Goal: Task Accomplishment & Management: Manage account settings

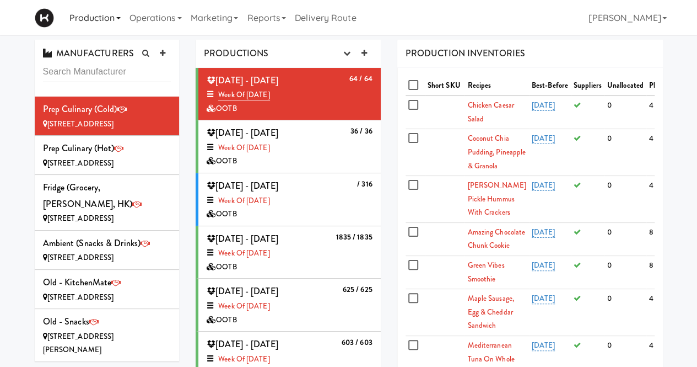
click at [68, 10] on link "Production" at bounding box center [95, 17] width 60 height 35
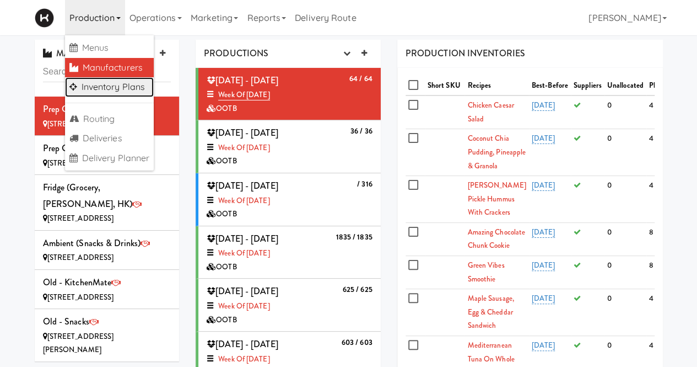
click at [106, 84] on link "Inventory Plans" at bounding box center [109, 87] width 89 height 20
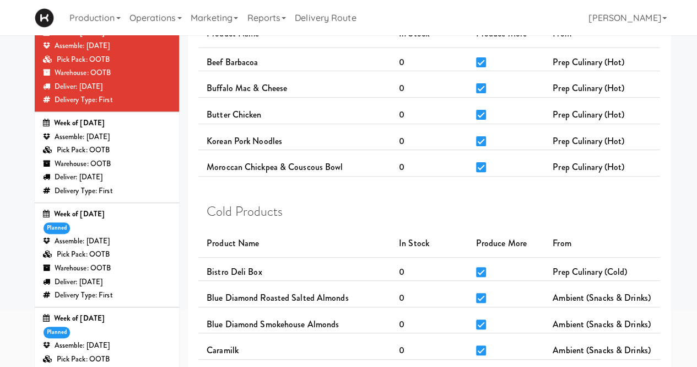
scroll to position [93, 0]
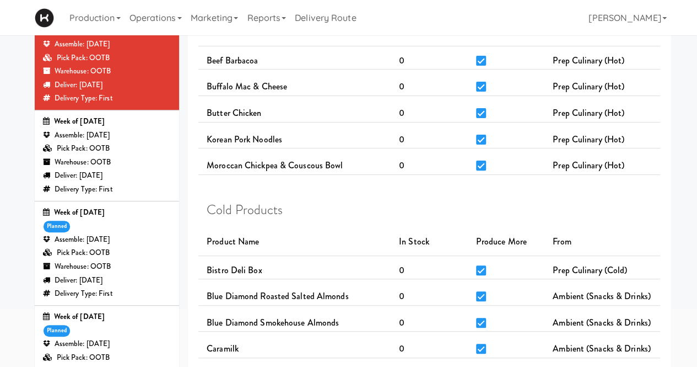
click at [132, 150] on div "Pick Pack: OOTB" at bounding box center [107, 149] width 128 height 14
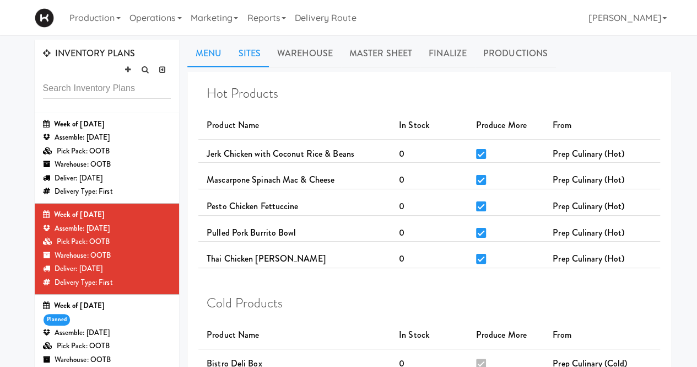
click at [255, 51] on link "Sites" at bounding box center [249, 54] width 39 height 28
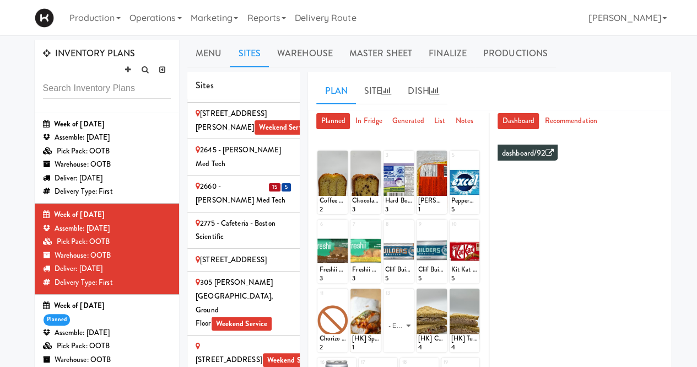
scroll to position [93, 0]
click at [245, 182] on div "2660 - [PERSON_NAME] Med Tech" at bounding box center [244, 192] width 96 height 27
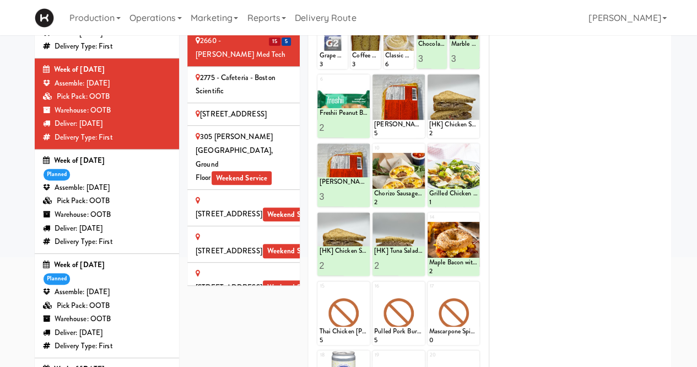
scroll to position [148, 0]
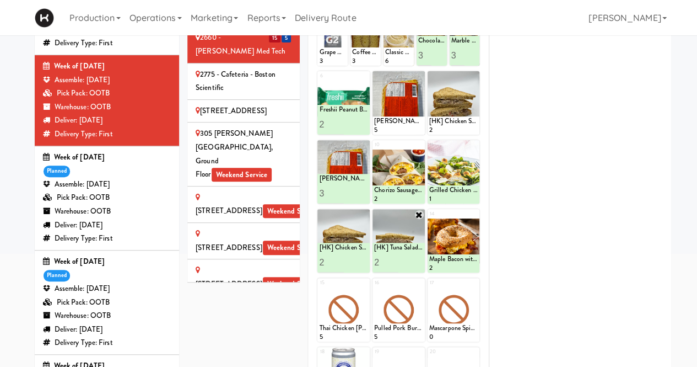
click at [420, 210] on icon at bounding box center [419, 214] width 9 height 9
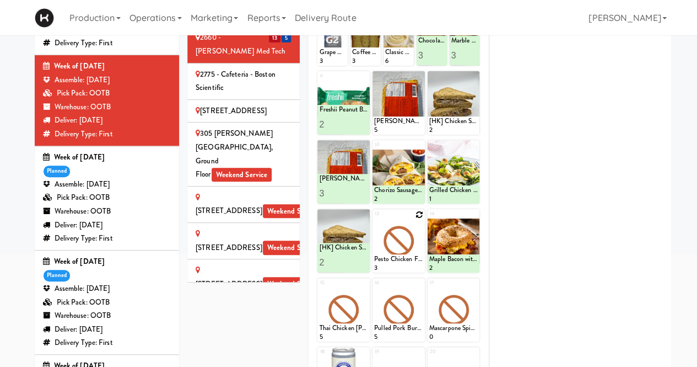
click at [418, 213] on icon at bounding box center [420, 215] width 8 height 8
click at [420, 245] on select "- Empty - Activia Probiotic Peach Mango Smoothie Coca Cola Diet Coke Frooti Fuz…" at bounding box center [398, 245] width 49 height 53
click at [374, 219] on select "- Empty - Activia Probiotic Peach Mango Smoothie Coca Cola Diet Coke Frooti Fuz…" at bounding box center [398, 245] width 49 height 53
type input "2"
click at [394, 258] on input "2" at bounding box center [386, 262] width 24 height 20
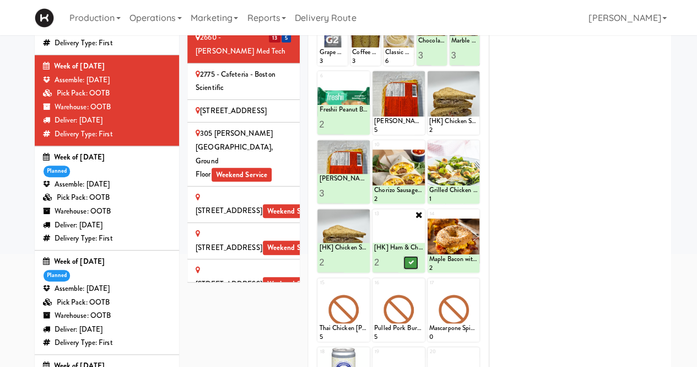
click at [412, 262] on icon at bounding box center [411, 262] width 6 height 6
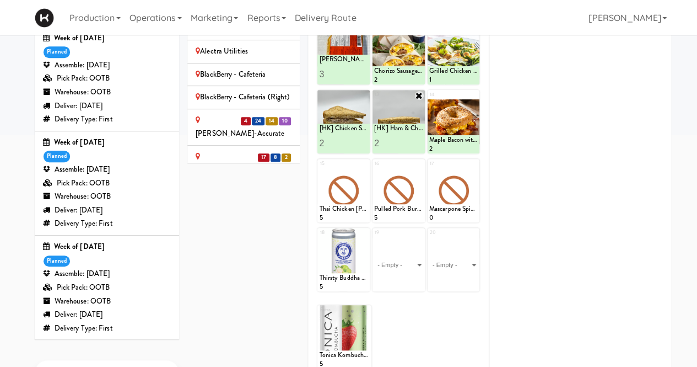
scroll to position [389, 0]
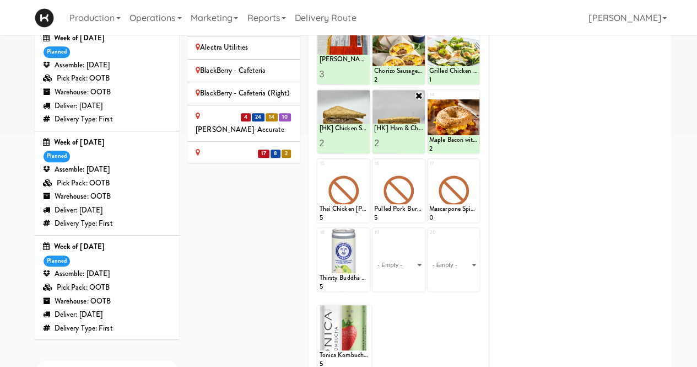
click at [212, 110] on div "[PERSON_NAME]-Accurate" at bounding box center [244, 123] width 96 height 27
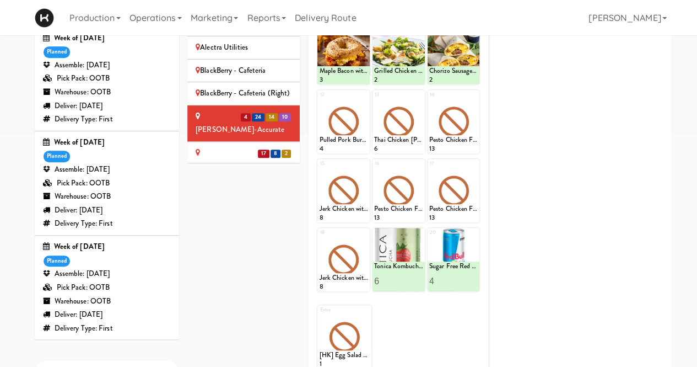
scroll to position [96, 0]
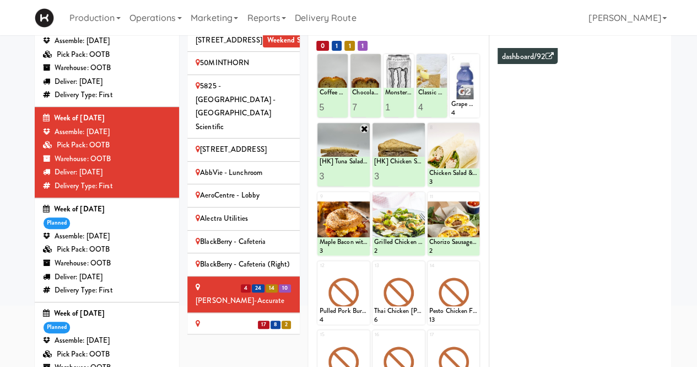
click at [364, 128] on icon at bounding box center [364, 128] width 9 height 9
click at [365, 126] on icon at bounding box center [364, 129] width 8 height 8
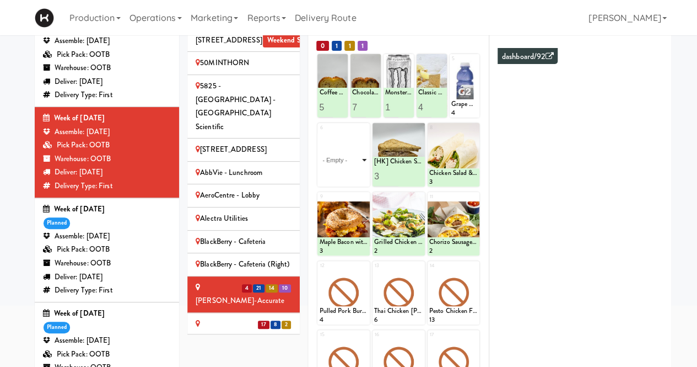
click at [362, 161] on select "- Empty - Activia Probiotic Peach Mango Smoothie Coca Cola Diet Coke Frooti Fuz…" at bounding box center [343, 159] width 49 height 53
click at [319, 133] on select "- Empty - Activia Probiotic Peach Mango Smoothie Coca Cola Diet Coke Frooti Fuz…" at bounding box center [343, 159] width 49 height 53
click at [342, 171] on input "2" at bounding box center [331, 176] width 24 height 20
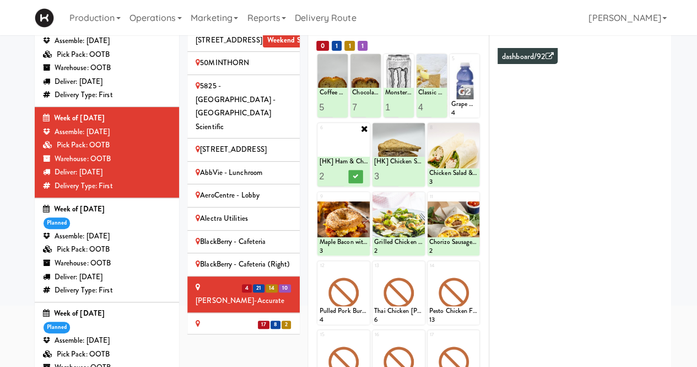
click at [342, 171] on input "3" at bounding box center [331, 176] width 24 height 20
click at [342, 171] on input "4" at bounding box center [331, 176] width 24 height 20
type input "3"
click at [340, 180] on input "3" at bounding box center [331, 176] width 24 height 20
click at [356, 176] on icon at bounding box center [356, 176] width 6 height 6
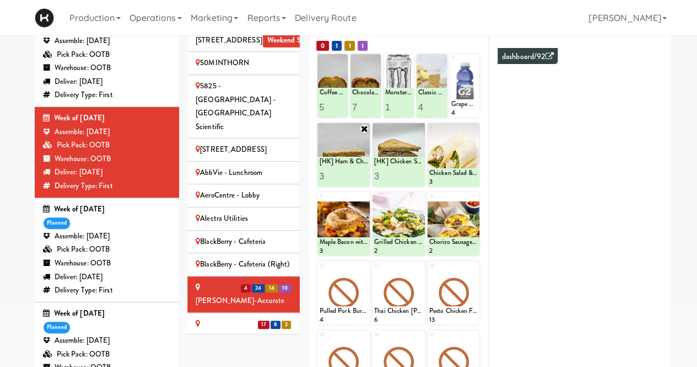
click at [230, 317] on div "[PERSON_NAME]-Accurate 2" at bounding box center [244, 330] width 96 height 27
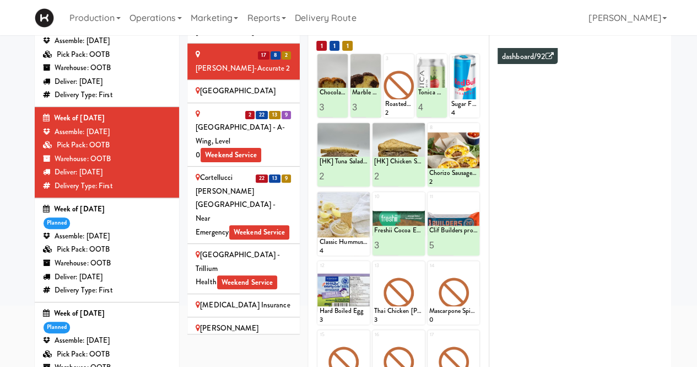
scroll to position [670, 0]
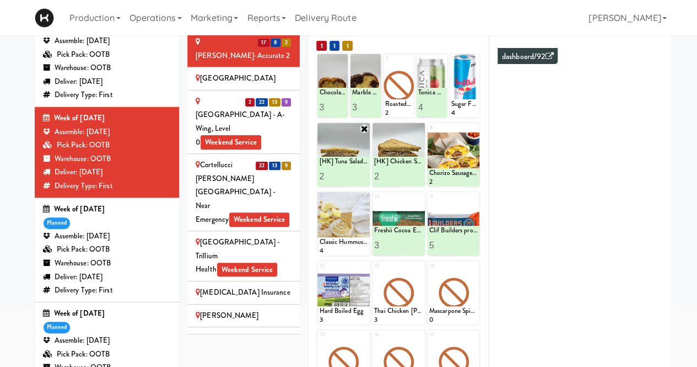
click at [364, 127] on icon at bounding box center [364, 128] width 9 height 9
click at [366, 128] on icon at bounding box center [364, 129] width 8 height 8
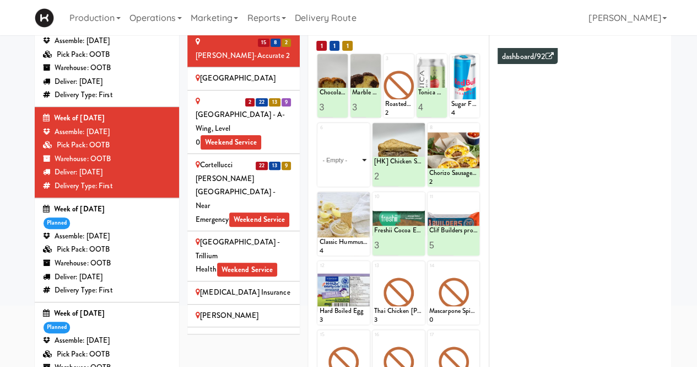
click at [365, 158] on select "- Empty - Activia Probiotic Peach Mango Smoothie Coca Cola Diet Coke Frooti Fuz…" at bounding box center [343, 159] width 49 height 53
click at [319, 133] on select "- Empty - Activia Probiotic Peach Mango Smoothie Coca Cola Diet Coke Frooti Fuz…" at bounding box center [343, 159] width 49 height 53
click at [341, 173] on input "2" at bounding box center [331, 176] width 24 height 20
click at [341, 173] on input "3" at bounding box center [331, 176] width 24 height 20
type input "4"
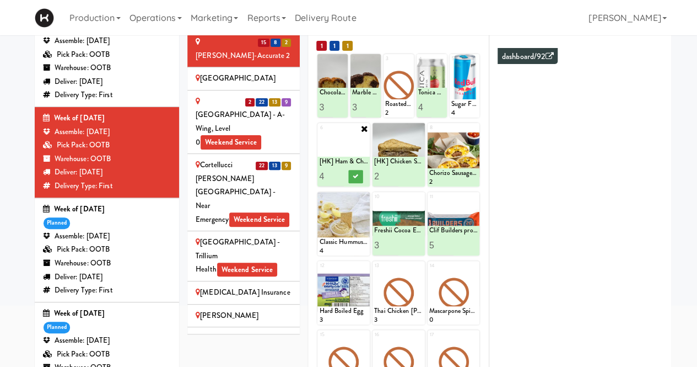
click at [341, 173] on input "4" at bounding box center [331, 176] width 24 height 20
click at [356, 178] on button at bounding box center [356, 176] width 14 height 13
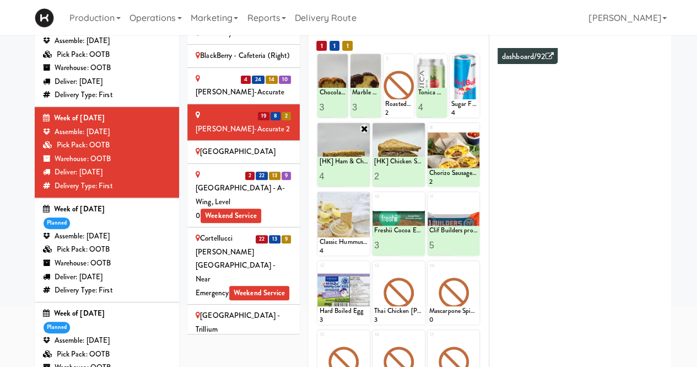
scroll to position [596, 0]
click at [217, 169] on div "[GEOGRAPHIC_DATA] - A-Wing, Level 0 Weekend Service" at bounding box center [244, 196] width 96 height 54
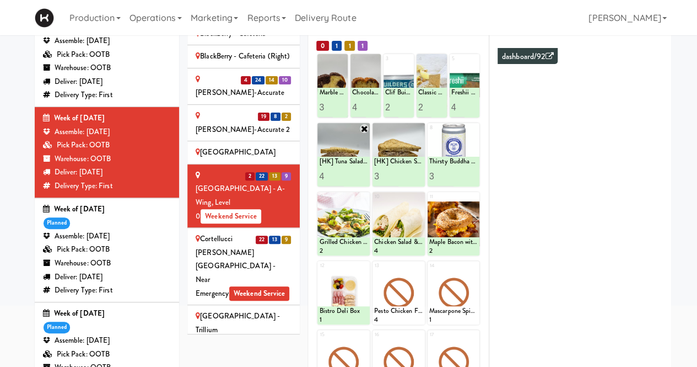
click at [364, 126] on icon at bounding box center [364, 128] width 9 height 9
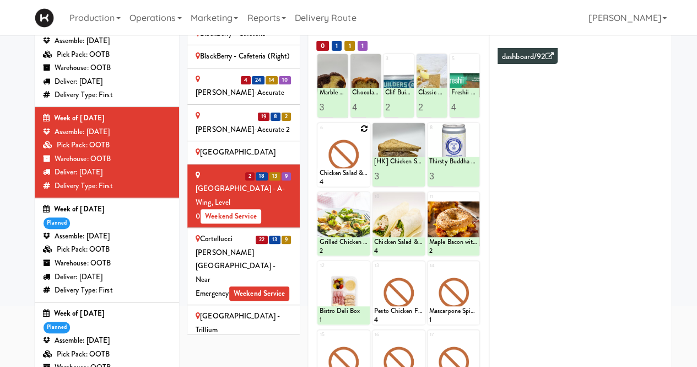
click at [364, 126] on icon at bounding box center [364, 129] width 8 height 8
click at [363, 158] on select "- Empty - Activia Probiotic Peach Mango Smoothie Coca Cola Diet Coke Frooti Fuz…" at bounding box center [343, 159] width 49 height 53
click at [319, 133] on select "- Empty - Activia Probiotic Peach Mango Smoothie Coca Cola Diet Coke Frooti Fuz…" at bounding box center [343, 159] width 49 height 53
click at [338, 169] on input "1" at bounding box center [331, 176] width 24 height 20
click at [340, 175] on input "2" at bounding box center [331, 176] width 24 height 20
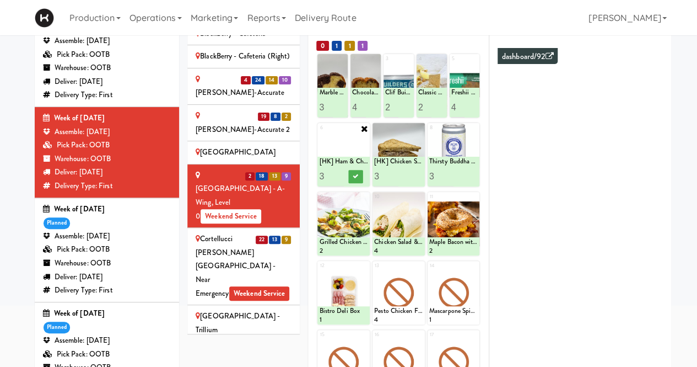
click at [340, 175] on input "3" at bounding box center [331, 176] width 24 height 20
type input "4"
click at [340, 175] on input "4" at bounding box center [331, 176] width 24 height 20
click at [353, 175] on button at bounding box center [356, 176] width 14 height 13
click at [215, 232] on div "Cortellucci [PERSON_NAME][GEOGRAPHIC_DATA] - near Emergency Weekend Service" at bounding box center [244, 266] width 96 height 68
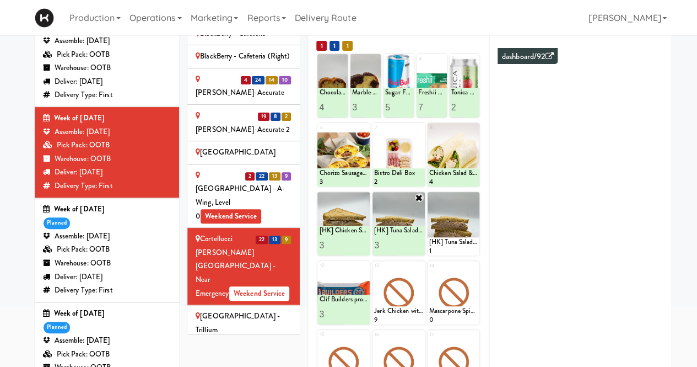
click at [418, 198] on icon at bounding box center [419, 197] width 9 height 9
click at [419, 198] on icon at bounding box center [420, 197] width 8 height 8
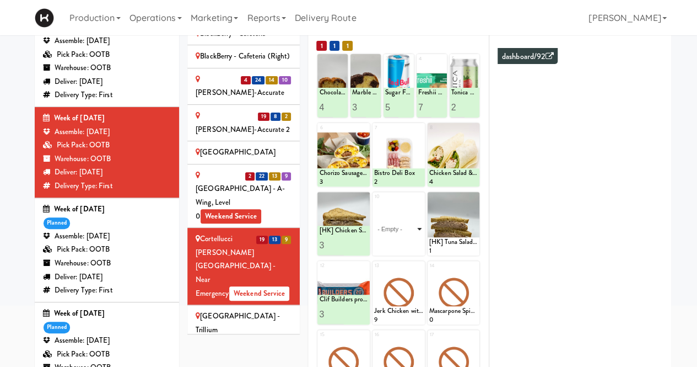
click at [418, 225] on select "- Empty - Activia Probiotic Peach Mango Smoothie Coca Cola Diet Coke Frooti Fuz…" at bounding box center [398, 228] width 49 height 53
click at [374, 202] on select "- Empty - Activia Probiotic Peach Mango Smoothie Coca Cola Diet Coke Frooti Fuz…" at bounding box center [398, 228] width 49 height 53
click at [397, 240] on input "2" at bounding box center [386, 245] width 24 height 20
type input "3"
click at [397, 240] on input "3" at bounding box center [386, 245] width 24 height 20
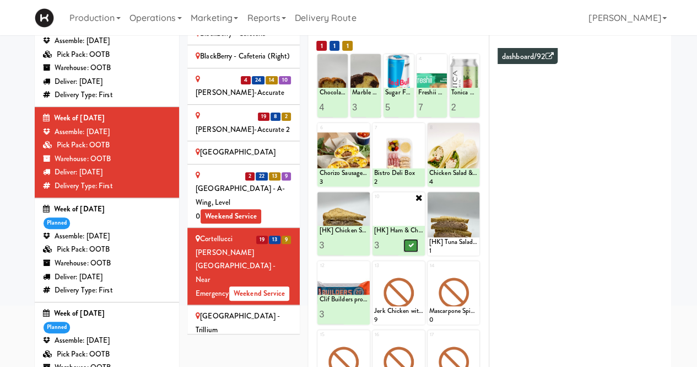
click at [412, 243] on icon at bounding box center [411, 245] width 6 height 6
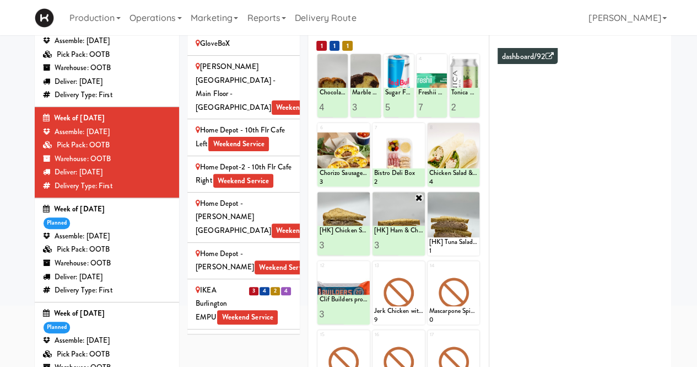
scroll to position [1124, 0]
click at [207, 283] on div "IKEA Burlington EMPU Weekend Service" at bounding box center [244, 303] width 96 height 41
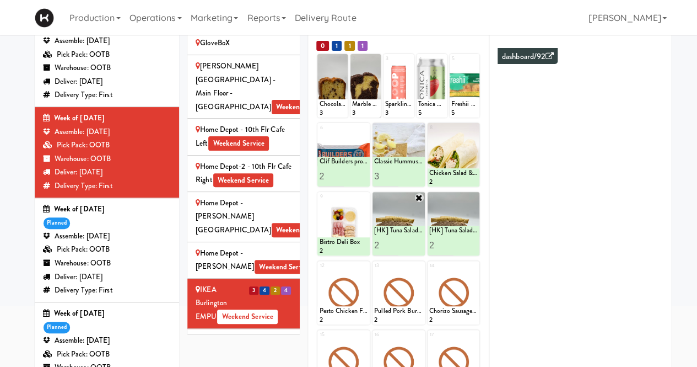
click at [422, 196] on icon at bounding box center [419, 197] width 9 height 9
click at [419, 197] on icon at bounding box center [420, 197] width 8 height 8
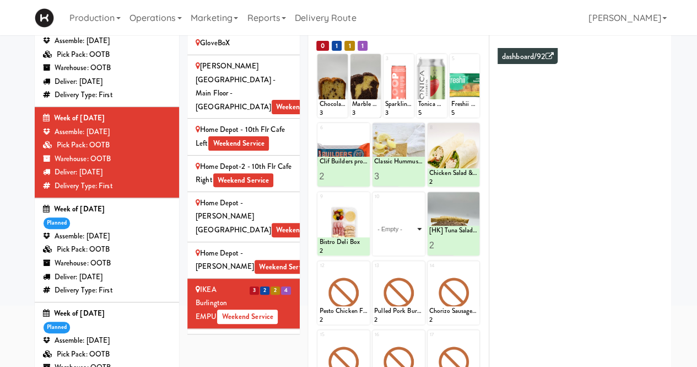
click at [419, 230] on select "- Empty - Activia Probiotic Peach Mango Smoothie Coca Cola Diet Coke Frooti Fuz…" at bounding box center [398, 228] width 49 height 53
click at [374, 202] on select "- Empty - Activia Probiotic Peach Mango Smoothie Coca Cola Diet Coke Frooti Fuz…" at bounding box center [398, 228] width 49 height 53
type input "2"
click at [394, 241] on input "2" at bounding box center [386, 245] width 24 height 20
click at [410, 242] on icon at bounding box center [411, 245] width 6 height 6
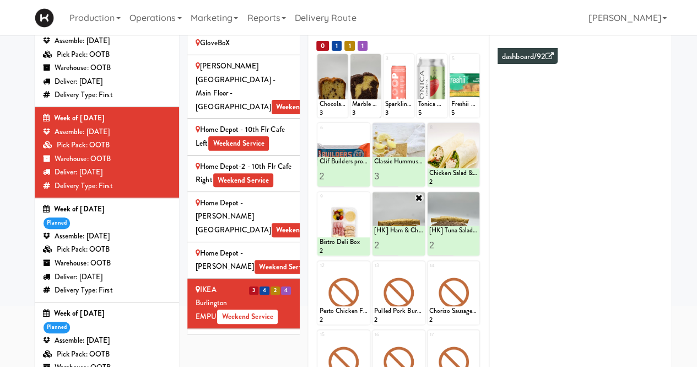
click at [208, 333] on div "IKEA Burlington Store Weekend Service" at bounding box center [244, 346] width 96 height 27
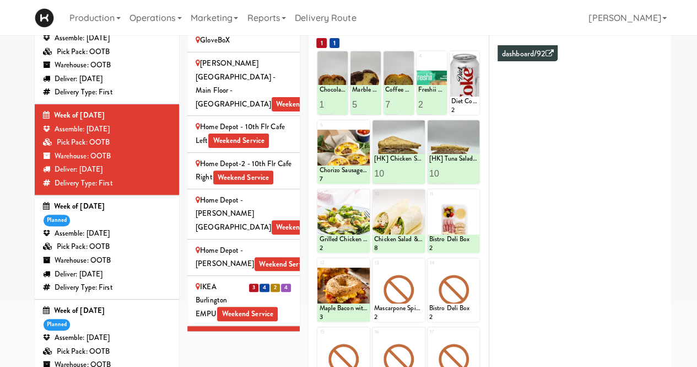
scroll to position [98, 0]
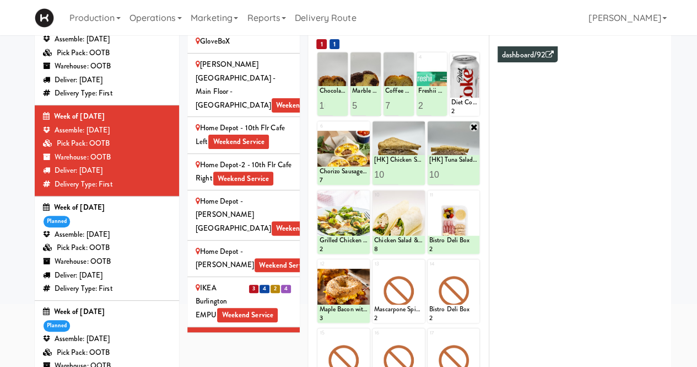
click at [473, 124] on icon at bounding box center [474, 126] width 9 height 9
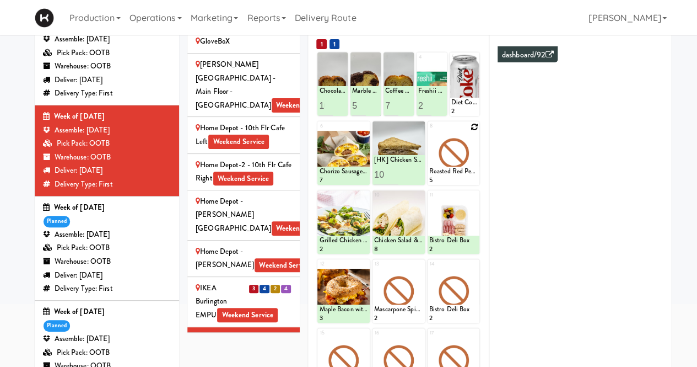
click at [473, 124] on icon at bounding box center [474, 127] width 8 height 8
click at [473, 158] on select "- Empty - Activia Probiotic Peach Mango Smoothie Coca Cola Diet Coke Frooti Fuz…" at bounding box center [453, 158] width 49 height 53
click at [429, 132] on select "- Empty - Activia Probiotic Peach Mango Smoothie Coca Cola Diet Coke Frooti Fuz…" at bounding box center [453, 158] width 49 height 53
type input "10"
click at [465, 170] on button at bounding box center [466, 174] width 14 height 13
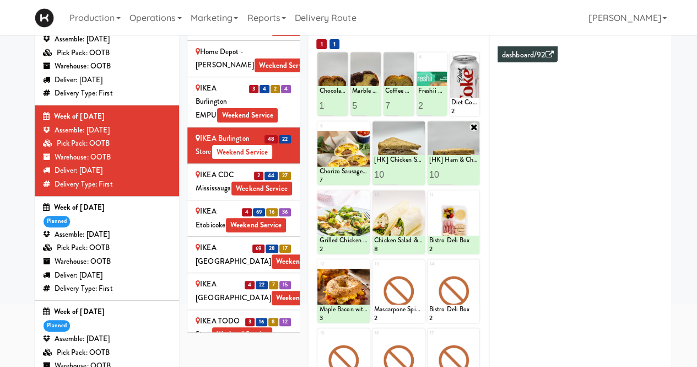
scroll to position [1325, 0]
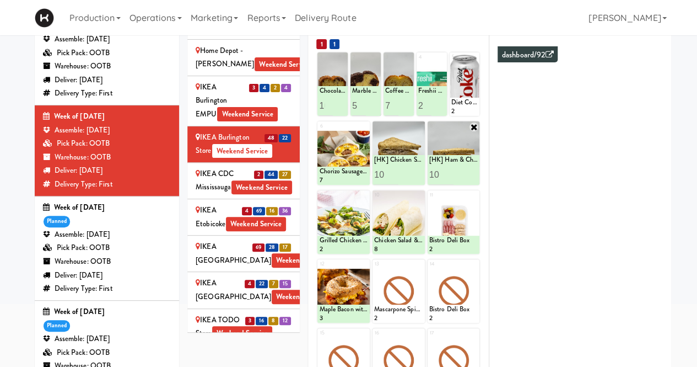
click at [204, 167] on div "IKEA CDC Mississauga Weekend Service" at bounding box center [244, 180] width 96 height 27
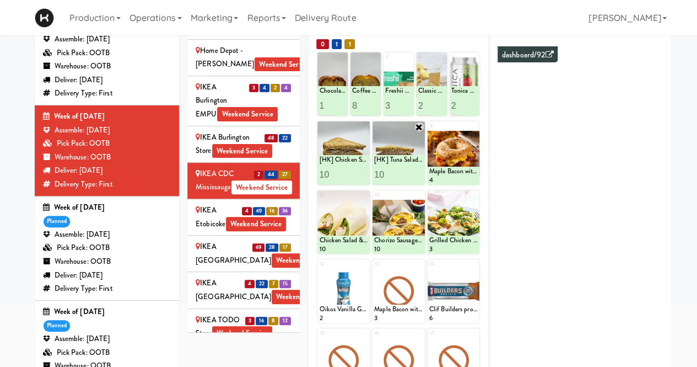
click at [420, 122] on icon at bounding box center [419, 126] width 9 height 9
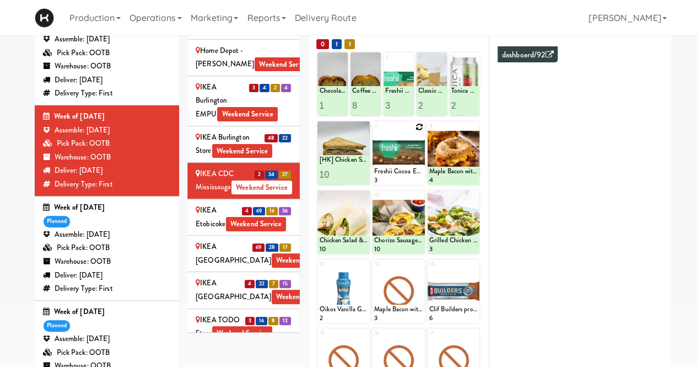
click at [418, 126] on icon at bounding box center [420, 127] width 8 height 8
click at [420, 157] on select "- Empty - Activia Probiotic Peach Mango Smoothie Coca Cola Diet Coke Frooti Fuz…" at bounding box center [398, 158] width 49 height 53
click at [374, 132] on select "- Empty - Activia Probiotic Peach Mango Smoothie Coca Cola Diet Coke Frooti Fuz…" at bounding box center [398, 158] width 49 height 53
type input "10"
click at [410, 168] on button at bounding box center [410, 174] width 14 height 13
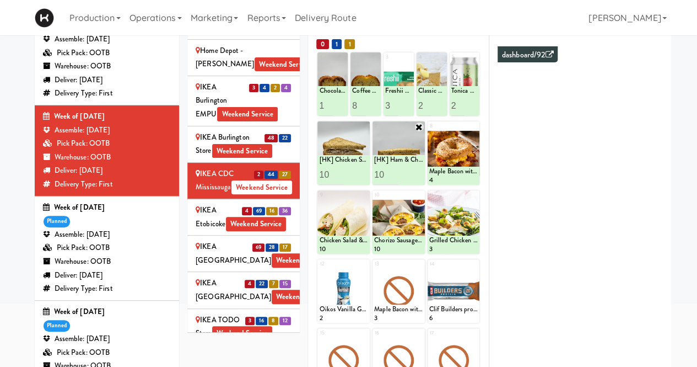
click at [198, 203] on div "IKEA Etobicoke Weekend Service" at bounding box center [244, 216] width 96 height 27
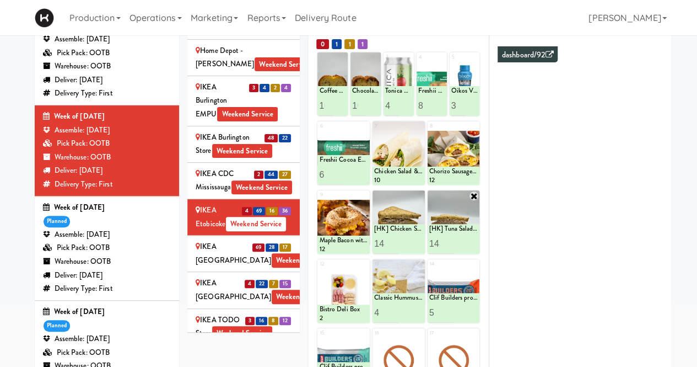
click at [477, 195] on icon at bounding box center [474, 195] width 9 height 9
click at [477, 195] on icon at bounding box center [474, 196] width 8 height 8
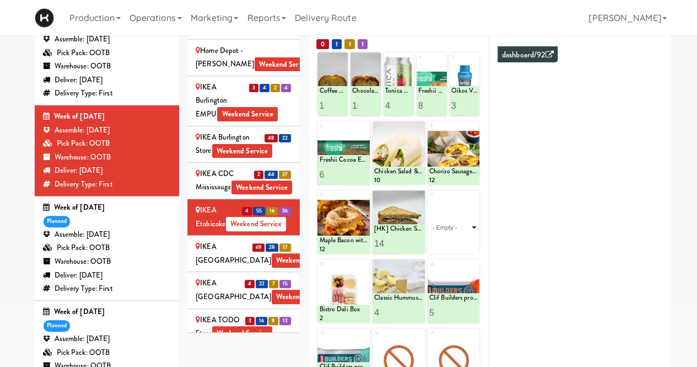
click at [475, 228] on select "- Empty - Activia Probiotic Peach Mango Smoothie Coca Cola Diet Coke Frooti Fuz…" at bounding box center [453, 227] width 49 height 53
click at [429, 201] on select "- Empty - Activia Probiotic Peach Mango Smoothie Coca Cola Diet Coke Frooti Fuz…" at bounding box center [453, 227] width 49 height 53
type input "14"
click at [466, 244] on icon at bounding box center [466, 243] width 6 height 6
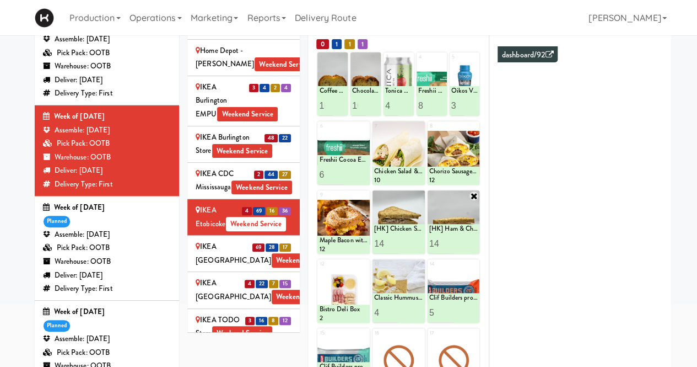
click at [222, 240] on div "IKEA North York Store Weekend Service" at bounding box center [244, 253] width 96 height 27
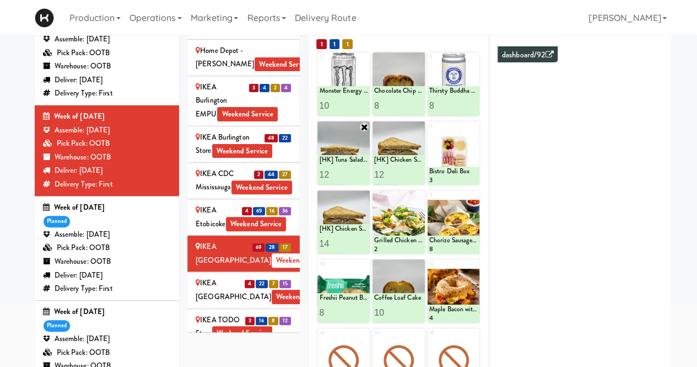
click at [360, 126] on icon at bounding box center [364, 126] width 9 height 9
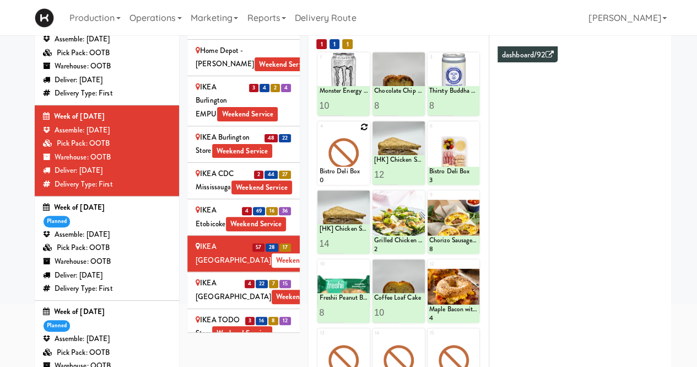
click at [360, 126] on icon at bounding box center [364, 127] width 8 height 8
click at [365, 158] on select "- Empty - Activia Probiotic Peach Mango Smoothie Coca Cola Diet Coke Frooti Fuz…" at bounding box center [343, 158] width 49 height 53
click at [319, 132] on select "- Empty - Activia Probiotic Peach Mango Smoothie Coca Cola Diet Coke Frooti Fuz…" at bounding box center [343, 158] width 49 height 53
type input "12"
click at [352, 170] on button at bounding box center [356, 174] width 14 height 13
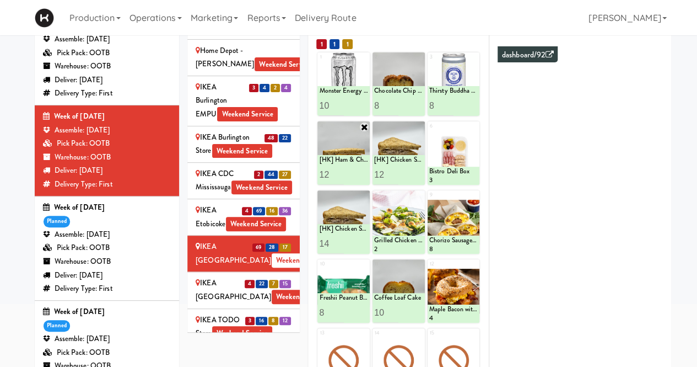
click at [203, 276] on div "IKEA Scarborough Town Center Weekend Service" at bounding box center [244, 289] width 96 height 27
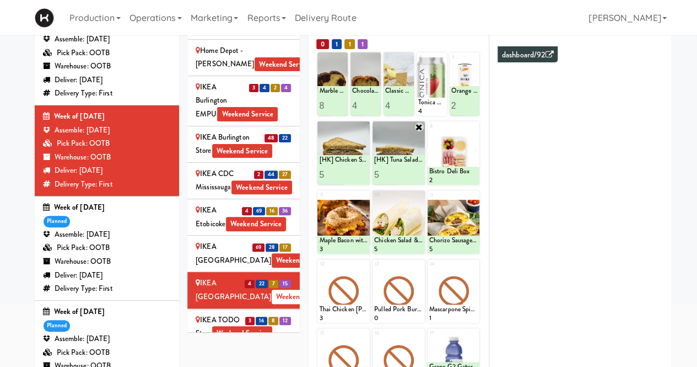
click at [419, 128] on icon at bounding box center [419, 126] width 9 height 9
click at [419, 128] on icon at bounding box center [420, 127] width 8 height 8
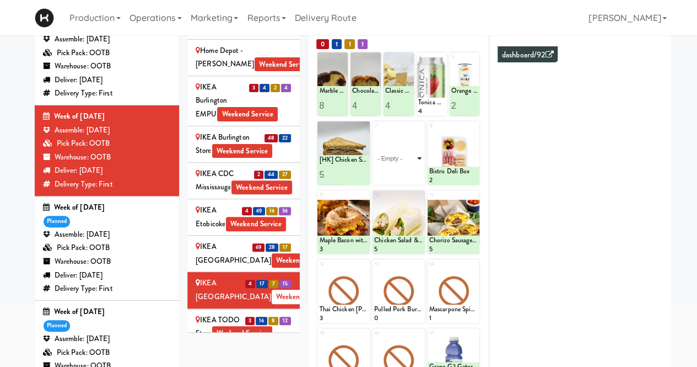
click at [418, 158] on select "- Empty - Activia Probiotic Peach Mango Smoothie Coca Cola Diet Coke Frooti Fuz…" at bounding box center [398, 158] width 49 height 53
click at [374, 132] on select "- Empty - Activia Probiotic Peach Mango Smoothie Coca Cola Diet Coke Frooti Fuz…" at bounding box center [398, 158] width 49 height 53
type input "1"
type input "5"
click at [409, 173] on icon at bounding box center [411, 174] width 6 height 6
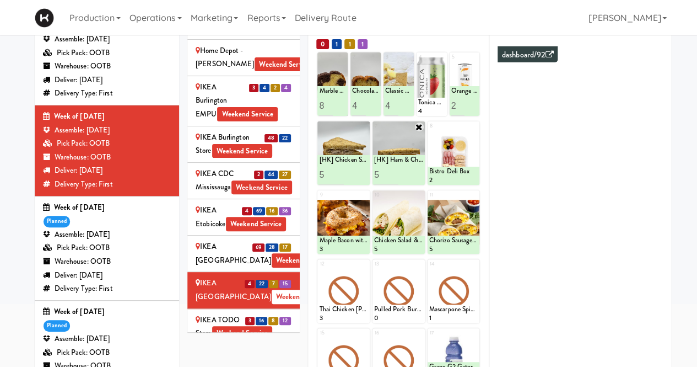
click at [209, 313] on div "IKEA TODO Store Weekend Service" at bounding box center [244, 326] width 96 height 27
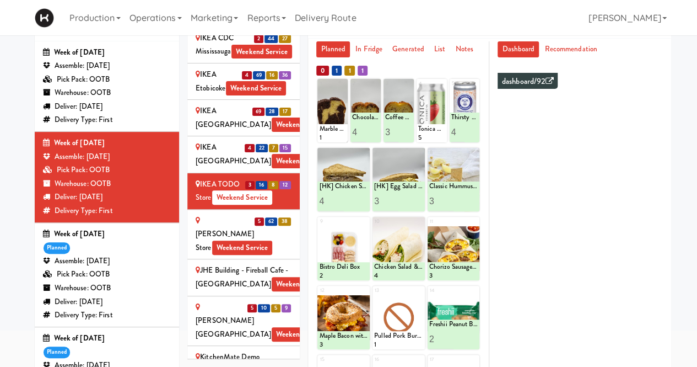
scroll to position [1488, 0]
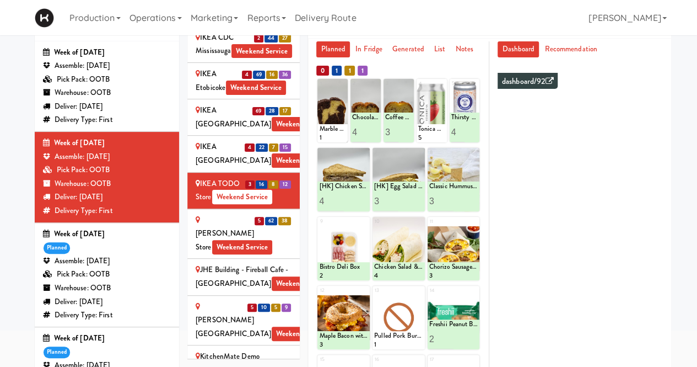
click at [203, 213] on div "[PERSON_NAME] Store Weekend Service" at bounding box center [244, 233] width 96 height 41
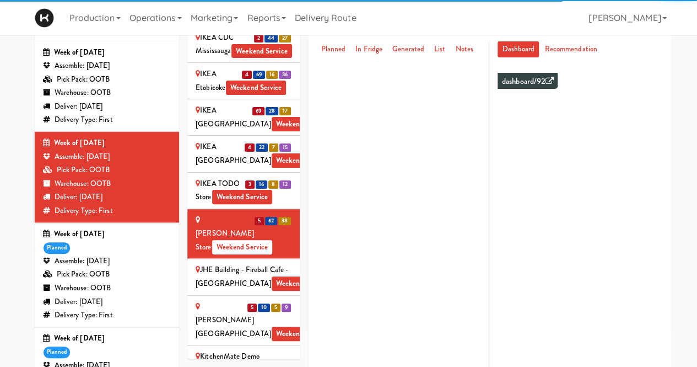
click at [200, 177] on div "IKEA TODO Store Weekend Service" at bounding box center [244, 190] width 96 height 27
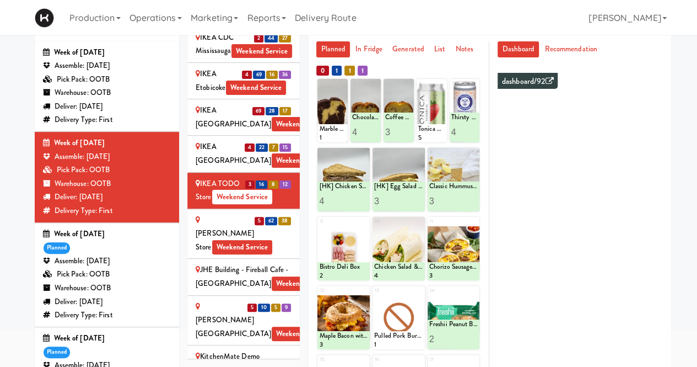
click at [201, 213] on div "[PERSON_NAME] Store Weekend Service" at bounding box center [244, 233] width 96 height 41
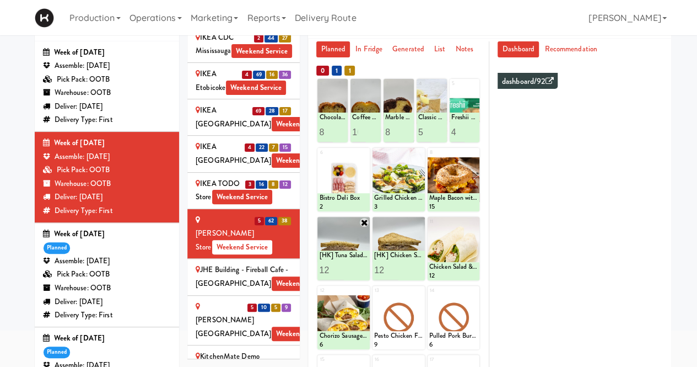
click at [365, 221] on icon at bounding box center [364, 222] width 9 height 9
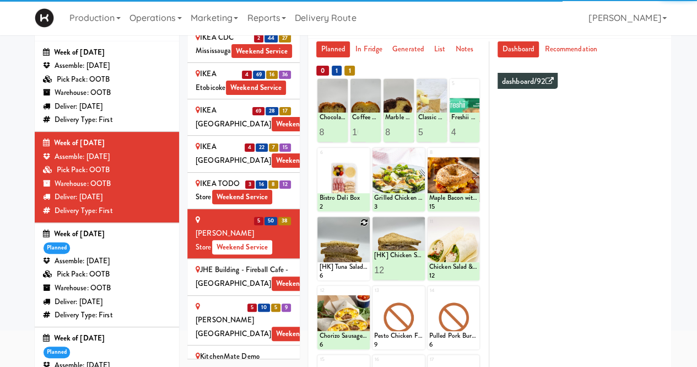
click at [365, 221] on icon at bounding box center [364, 222] width 8 height 8
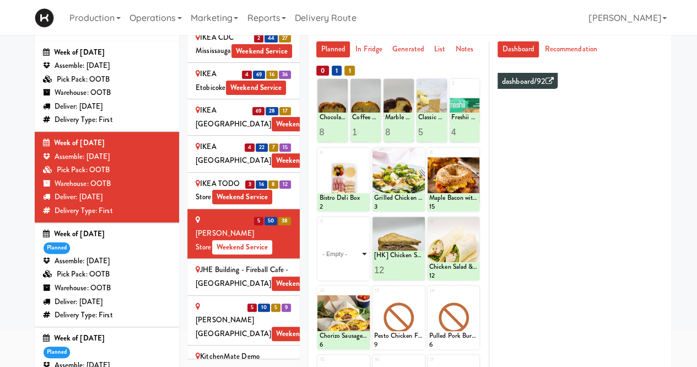
click at [365, 255] on select "- Empty - Activia Probiotic Peach Mango Smoothie Coca Cola Diet Coke Frooti Fuz…" at bounding box center [343, 253] width 49 height 53
click at [319, 227] on select "- Empty - Activia Probiotic Peach Mango Smoothie Coca Cola Diet Coke Frooti Fuz…" at bounding box center [343, 253] width 49 height 53
type input "12"
click at [359, 273] on button at bounding box center [356, 269] width 14 height 13
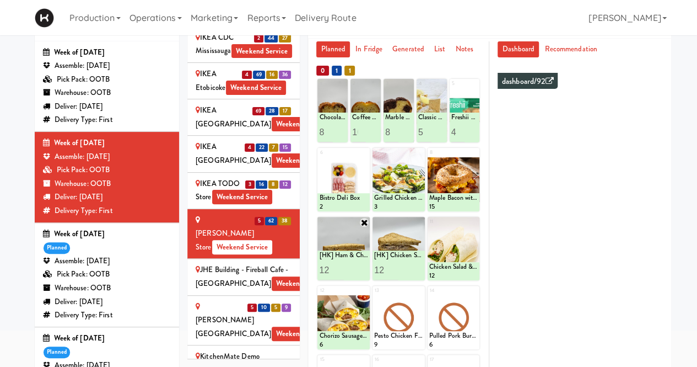
click at [219, 263] on div "JHE Building - Fireball Cafe - McMaster University Weekend Service" at bounding box center [244, 276] width 96 height 27
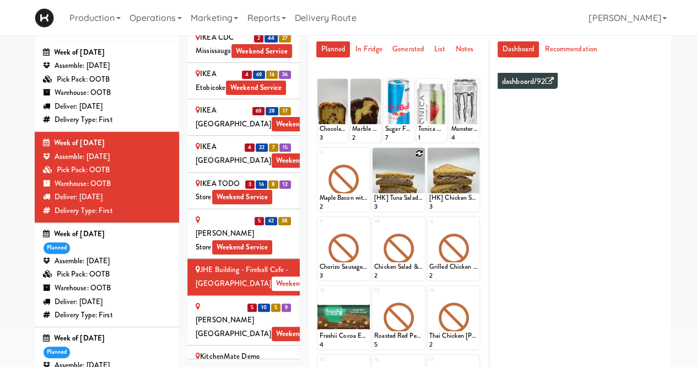
click at [417, 153] on icon at bounding box center [420, 153] width 8 height 8
click at [419, 186] on select "- Empty - Activia Probiotic Peach Mango Smoothie Coca Cola Diet Coke Frooti Fuz…" at bounding box center [398, 184] width 49 height 53
click at [374, 158] on select "- Empty - Activia Probiotic Peach Mango Smoothie Coca Cola Diet Coke Frooti Fuz…" at bounding box center [398, 184] width 49 height 53
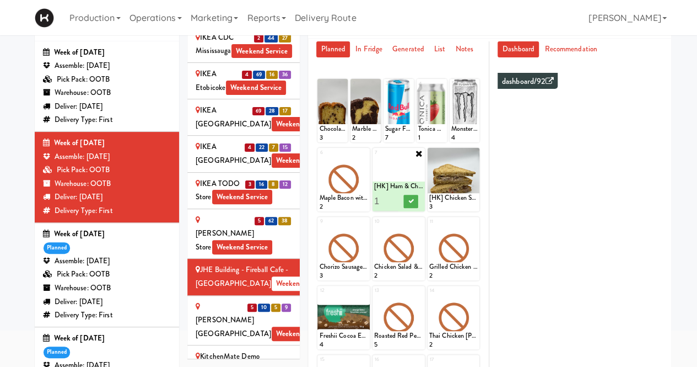
click at [391, 173] on div at bounding box center [399, 179] width 52 height 63
drag, startPoint x: 385, startPoint y: 213, endPoint x: 378, endPoint y: 198, distance: 16.5
click at [378, 198] on div "1 Chocolate Chip Loaf Cake 3 2 Marble Loaf Cake 2 3 Sugar Free Red Bull 7 4 Ton…" at bounding box center [398, 321] width 164 height 487
click at [378, 198] on input "1" at bounding box center [386, 201] width 24 height 20
type input "3"
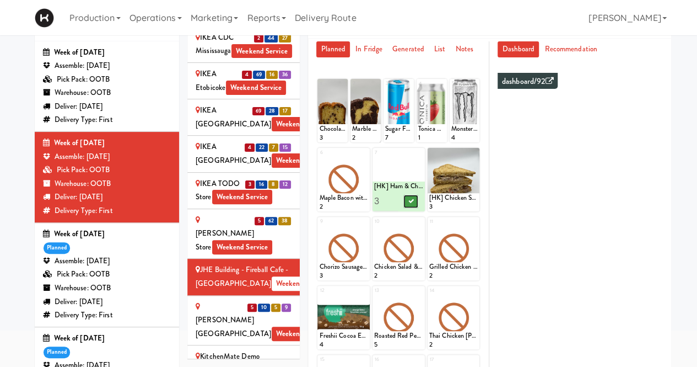
click at [407, 201] on button at bounding box center [410, 201] width 14 height 13
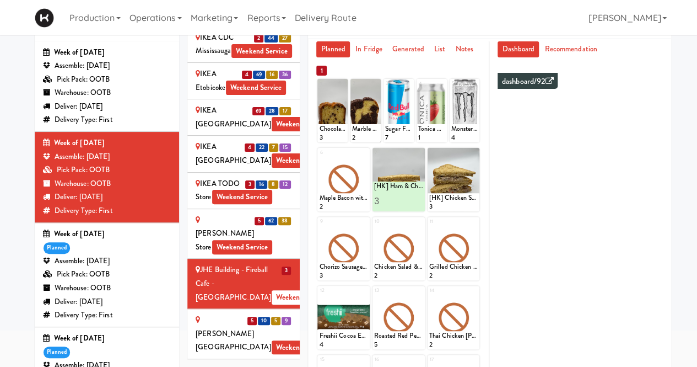
click at [202, 313] on div "[PERSON_NAME] Hospital Weekend Service" at bounding box center [244, 333] width 96 height 41
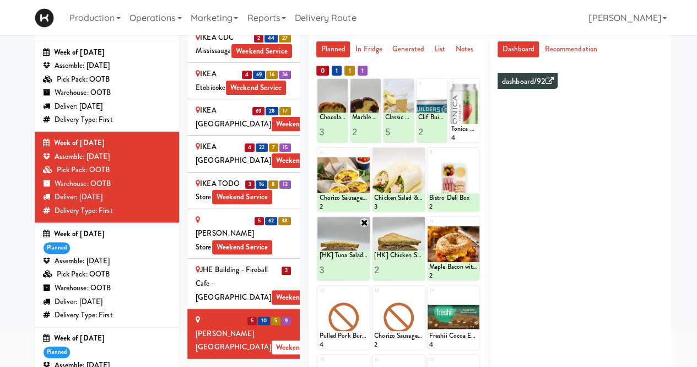
click at [363, 220] on icon at bounding box center [364, 222] width 9 height 9
click at [363, 220] on icon at bounding box center [364, 222] width 8 height 8
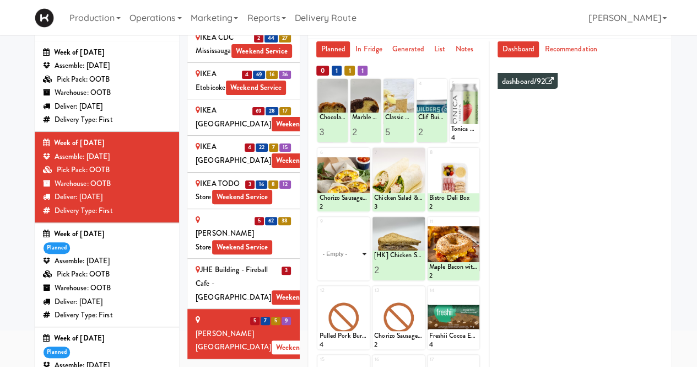
click at [364, 250] on select "- Empty - Activia Probiotic Peach Mango Smoothie Coca Cola Diet Coke Frooti Fuz…" at bounding box center [343, 253] width 49 height 53
click at [319, 227] on select "- Empty - Activia Probiotic Peach Mango Smoothie Coca Cola Diet Coke Frooti Fuz…" at bounding box center [343, 253] width 49 height 53
click at [340, 268] on input "2" at bounding box center [331, 270] width 24 height 20
type input "3"
click at [340, 268] on input "3" at bounding box center [331, 270] width 24 height 20
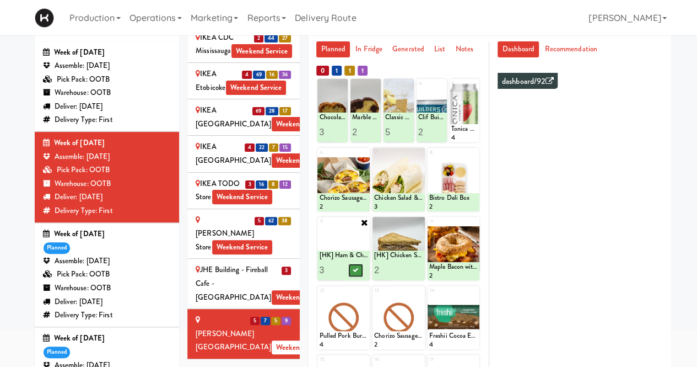
click at [353, 267] on icon at bounding box center [356, 270] width 6 height 6
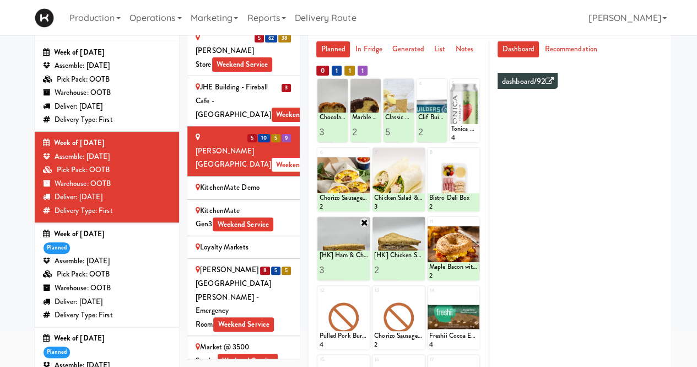
scroll to position [1671, 0]
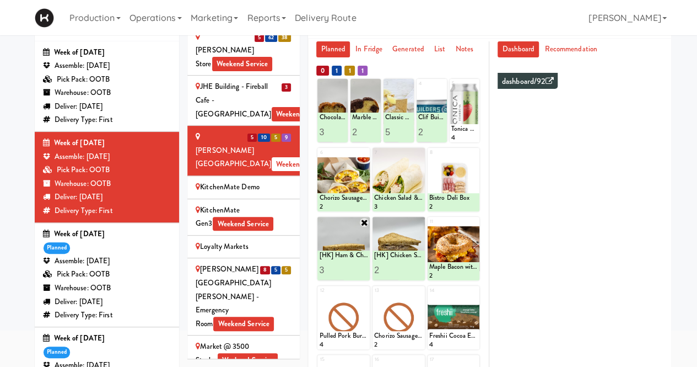
click at [241, 262] on div "[PERSON_NAME][GEOGRAPHIC_DATA][PERSON_NAME] - Emergency Room Weekend Service" at bounding box center [244, 296] width 96 height 68
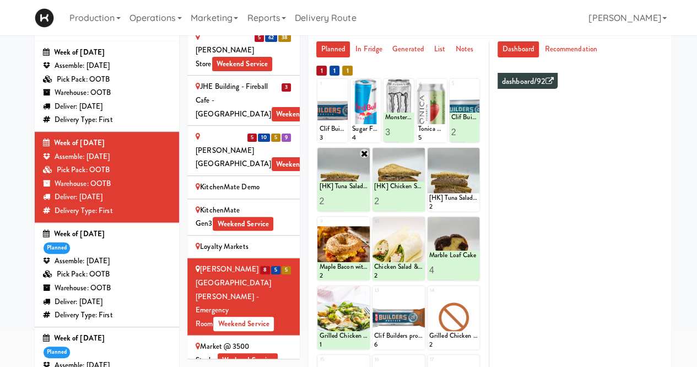
click at [364, 153] on icon at bounding box center [364, 153] width 9 height 9
click at [364, 153] on icon at bounding box center [364, 153] width 8 height 8
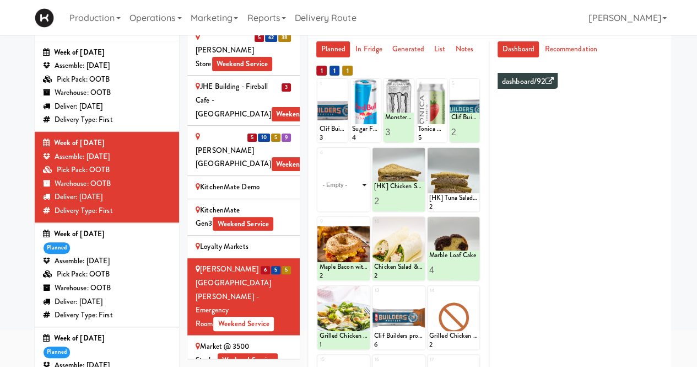
click at [364, 184] on select "- Empty - Activia Probiotic Peach Mango Smoothie Coca Cola Diet Coke Frooti Fuz…" at bounding box center [343, 184] width 49 height 53
click at [319, 158] on select "- Empty - Activia Probiotic Peach Mango Smoothie Coca Cola Diet Coke Frooti Fuz…" at bounding box center [343, 184] width 49 height 53
type input "2"
click at [338, 196] on input "2" at bounding box center [331, 201] width 24 height 20
click at [355, 196] on button at bounding box center [356, 201] width 14 height 13
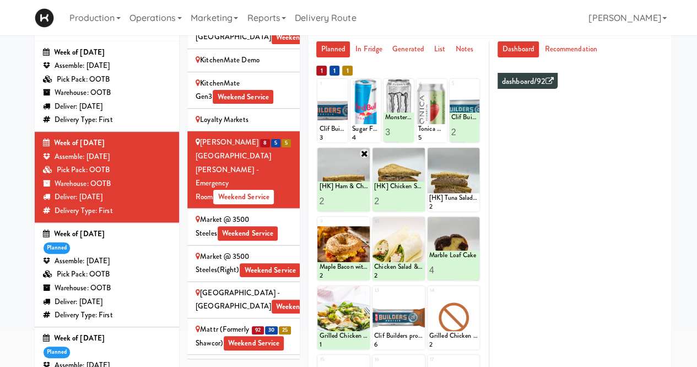
scroll to position [1798, 0]
click at [216, 322] on div "Mattr (formerly Shawcor) Weekend Service" at bounding box center [244, 335] width 96 height 27
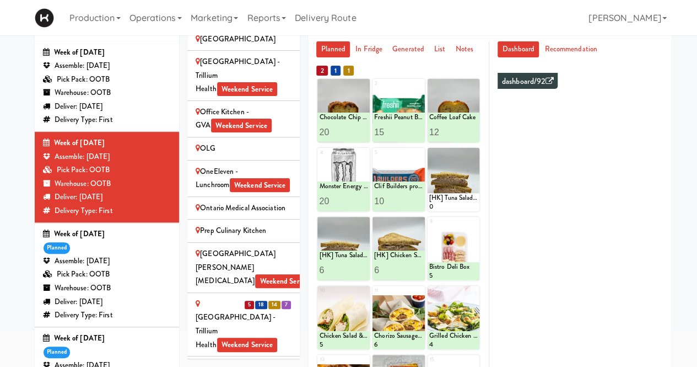
scroll to position [2197, 0]
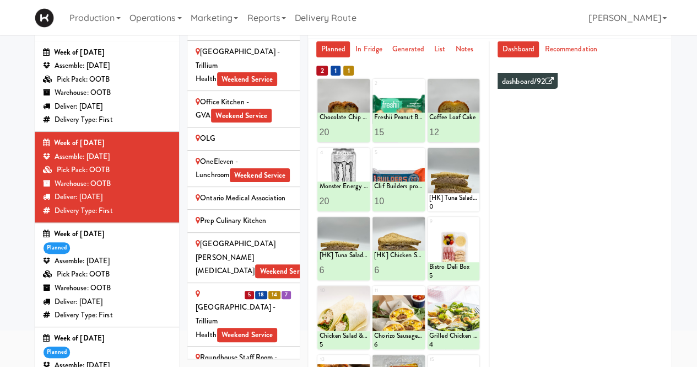
click at [211, 287] on div "[GEOGRAPHIC_DATA] - Trillium Health Weekend Service" at bounding box center [244, 314] width 96 height 54
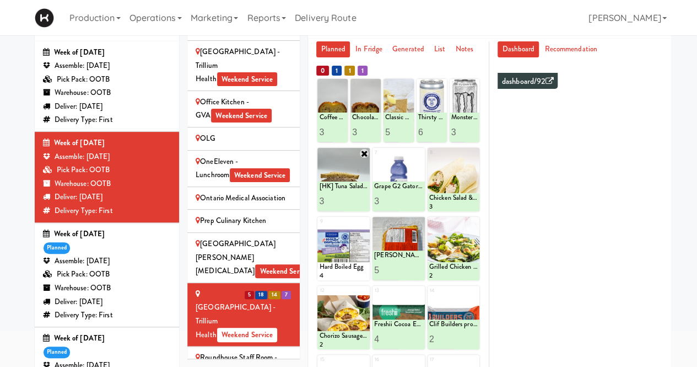
click at [363, 152] on icon at bounding box center [364, 153] width 9 height 9
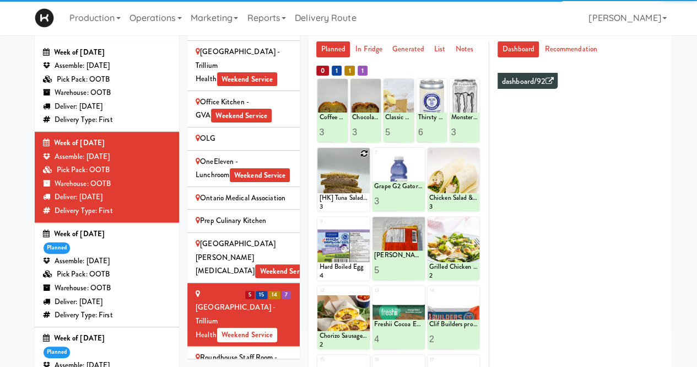
click at [363, 152] on icon at bounding box center [364, 153] width 8 height 8
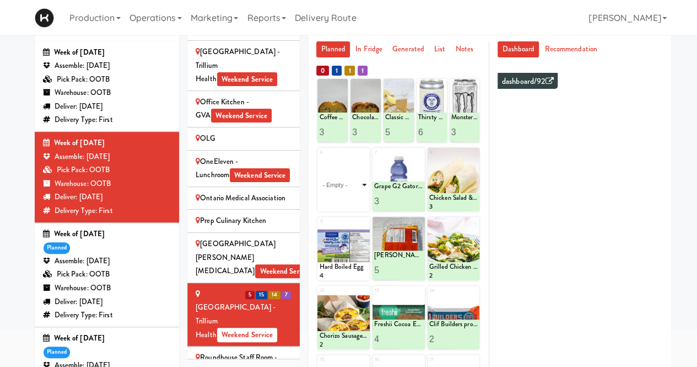
click at [364, 182] on select "- Empty - Activia Probiotic Peach Mango Smoothie Coca Cola Diet Coke Frooti Fuz…" at bounding box center [343, 184] width 49 height 53
click at [319, 158] on select "- Empty - Activia Probiotic Peach Mango Smoothie Coca Cola Diet Coke Frooti Fuz…" at bounding box center [343, 184] width 49 height 53
click at [338, 198] on input "2" at bounding box center [331, 201] width 24 height 20
type input "3"
click at [338, 198] on input "3" at bounding box center [331, 201] width 24 height 20
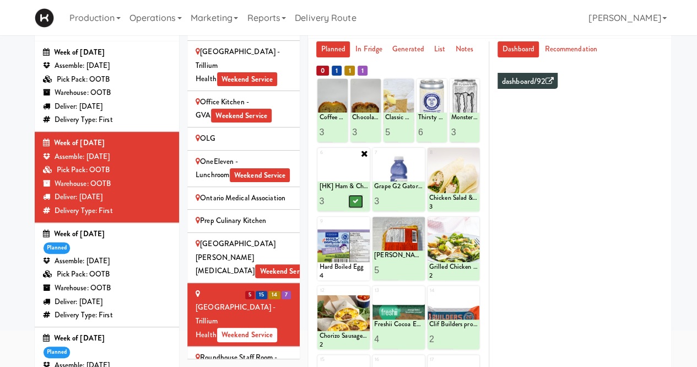
click at [359, 198] on button at bounding box center [356, 201] width 14 height 13
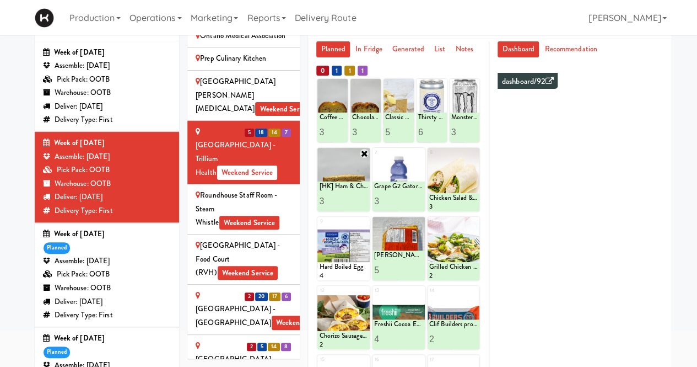
scroll to position [2362, 0]
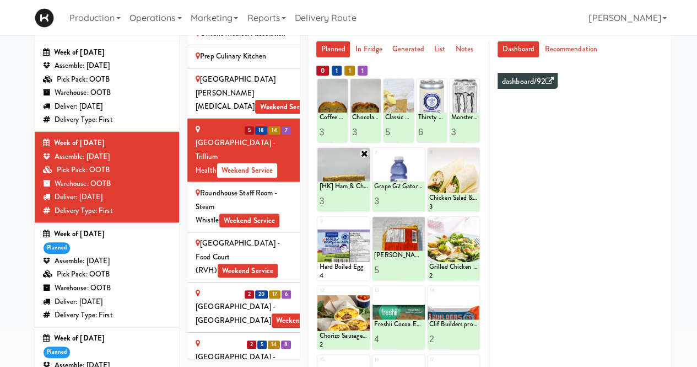
click at [223, 287] on div "[GEOGRAPHIC_DATA] - Main Lobby Weekend Service" at bounding box center [244, 307] width 96 height 41
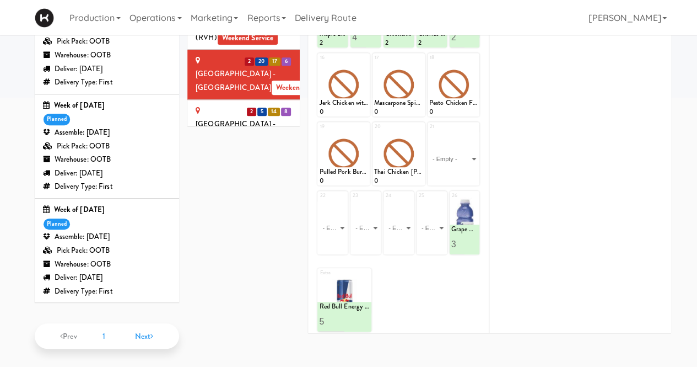
scroll to position [142, 0]
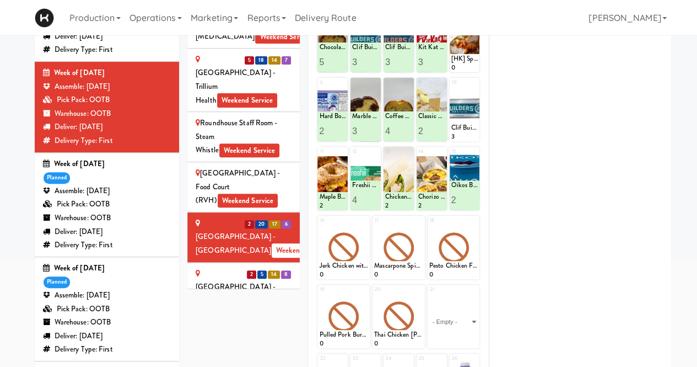
click at [233, 267] on div "[GEOGRAPHIC_DATA] - [GEOGRAPHIC_DATA] Entrance Weekend Service" at bounding box center [244, 294] width 96 height 54
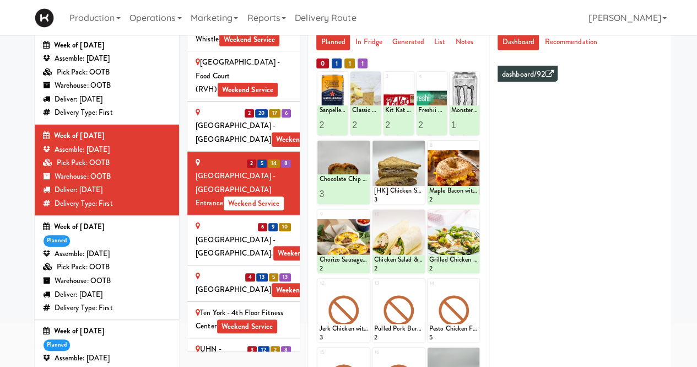
scroll to position [79, 0]
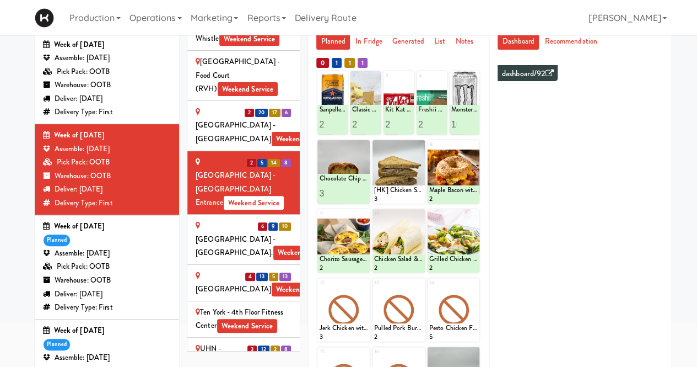
click at [230, 219] on div "[GEOGRAPHIC_DATA] - Main St. Weekend Service" at bounding box center [244, 239] width 96 height 41
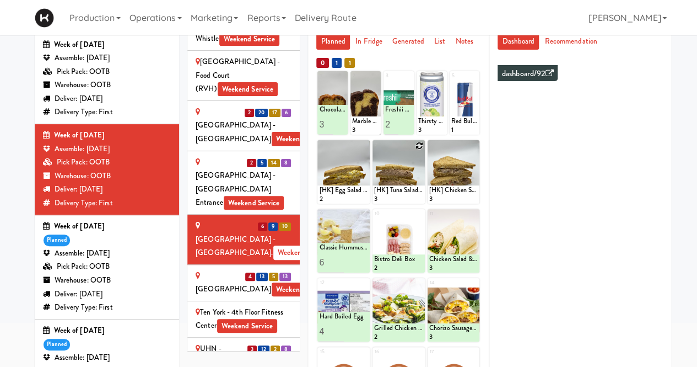
click at [417, 145] on icon at bounding box center [420, 146] width 8 height 8
click at [419, 177] on select "- Empty - Activia Probiotic Peach Mango Smoothie Coca Cola Diet Coke Frooti Fuz…" at bounding box center [398, 176] width 49 height 53
click at [374, 150] on select "- Empty - Activia Probiotic Peach Mango Smoothie Coca Cola Diet Coke Frooti Fuz…" at bounding box center [398, 176] width 49 height 53
click at [395, 191] on input "3" at bounding box center [386, 193] width 24 height 20
click at [395, 191] on input "4" at bounding box center [386, 193] width 24 height 20
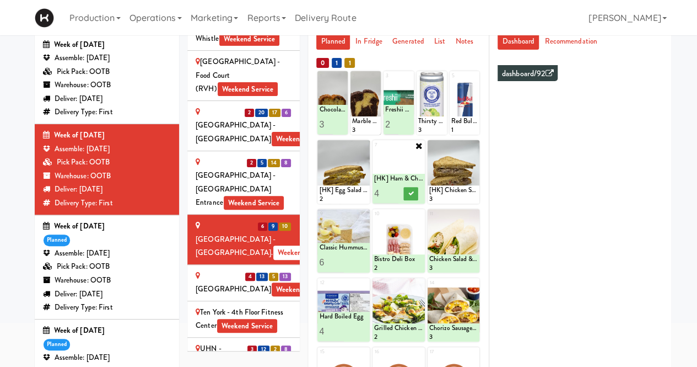
click at [394, 196] on input "4" at bounding box center [386, 193] width 24 height 20
type input "3"
click at [394, 196] on input "3" at bounding box center [386, 193] width 24 height 20
click at [413, 191] on icon at bounding box center [411, 193] width 6 height 6
click at [209, 269] on div "St. Joseph's Health Centre Weekend Service" at bounding box center [244, 282] width 96 height 27
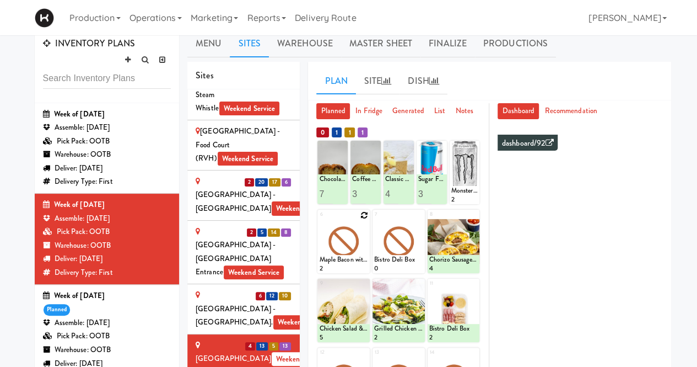
scroll to position [93, 0]
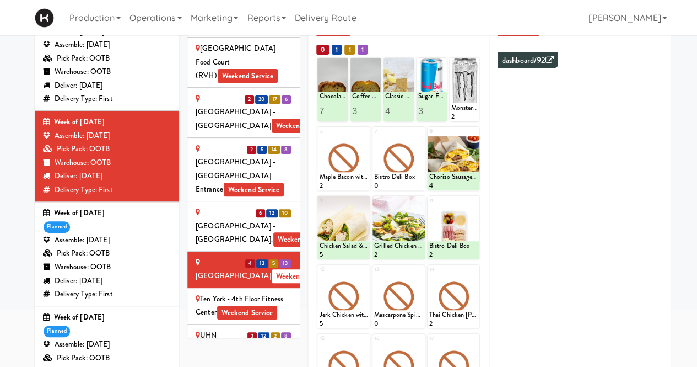
click at [209, 328] on div "UHN - [PERSON_NAME] Center - The Meeting Place Weekend Service" at bounding box center [244, 362] width 96 height 68
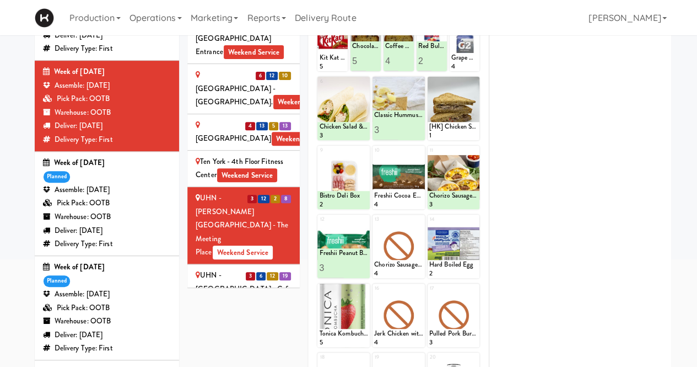
scroll to position [2636, 0]
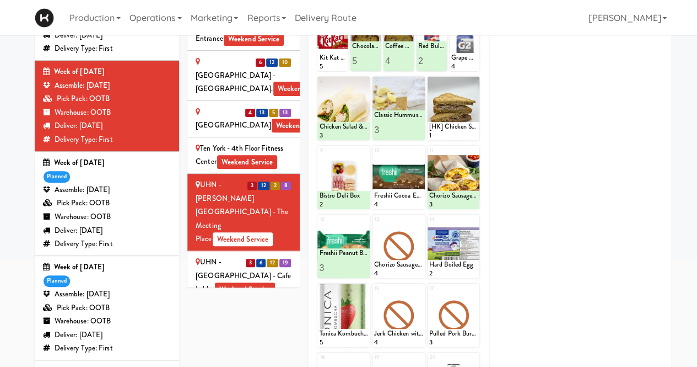
click at [206, 255] on div "UHN - [GEOGRAPHIC_DATA] - Cafe Lobby Weekend Service" at bounding box center [244, 275] width 96 height 41
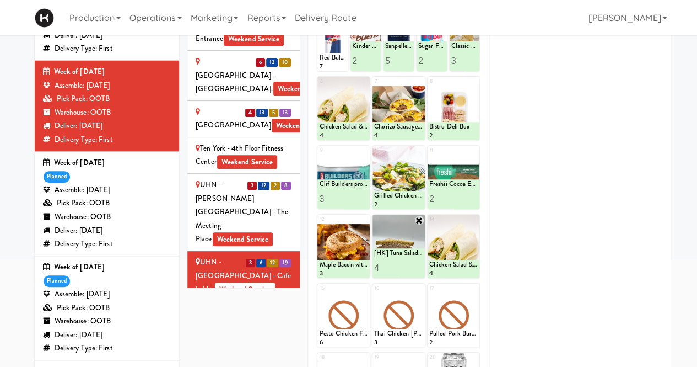
click at [418, 219] on icon at bounding box center [419, 219] width 9 height 9
click at [418, 219] on icon at bounding box center [420, 220] width 8 height 8
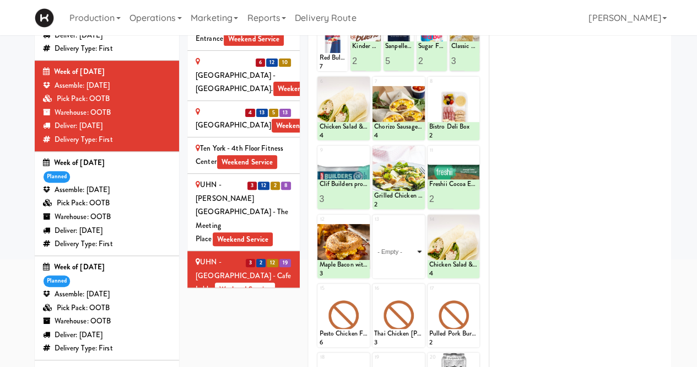
click at [418, 247] on select "- Empty - Activia Probiotic Peach Mango Smoothie Coca Cola Diet Coke Frooti Fuz…" at bounding box center [398, 251] width 49 height 53
click at [374, 225] on select "- Empty - Activia Probiotic Peach Mango Smoothie Coca Cola Diet Coke Frooti Fuz…" at bounding box center [398, 251] width 49 height 53
click at [392, 266] on input "2" at bounding box center [386, 267] width 24 height 20
click at [392, 266] on input "3" at bounding box center [386, 267] width 24 height 20
type input "4"
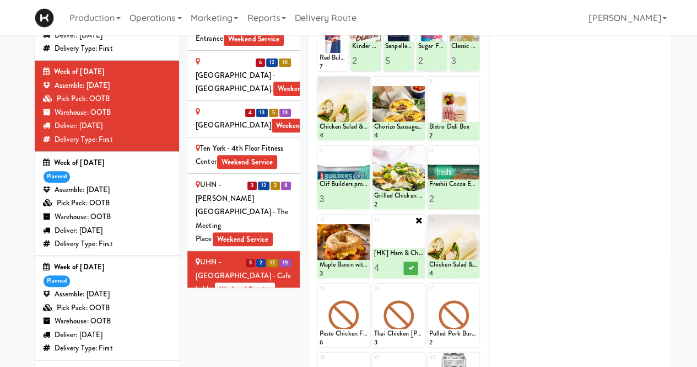
click at [392, 266] on input "4" at bounding box center [386, 267] width 24 height 20
click at [415, 263] on button at bounding box center [410, 267] width 14 height 13
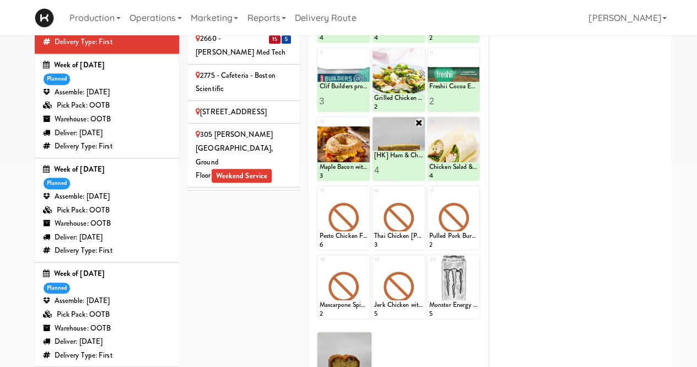
scroll to position [0, 0]
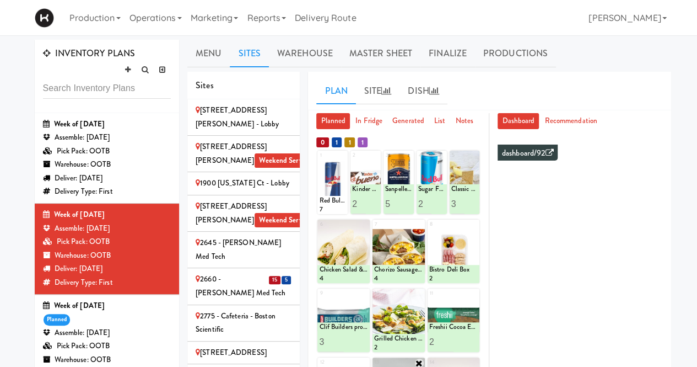
click at [230, 272] on div "2660 - [PERSON_NAME] Med Tech" at bounding box center [244, 285] width 96 height 27
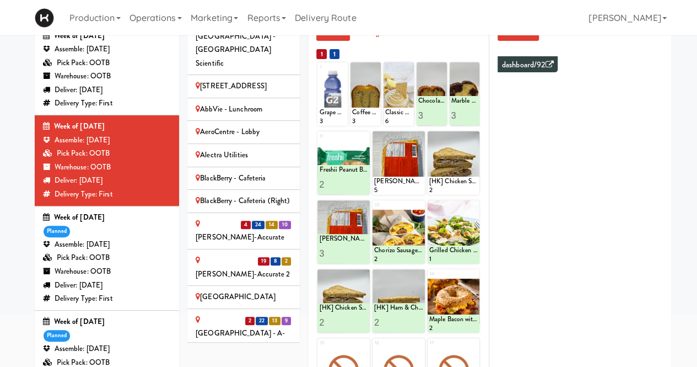
scroll to position [461, 0]
click at [222, 217] on div "[PERSON_NAME]-Accurate" at bounding box center [244, 230] width 96 height 27
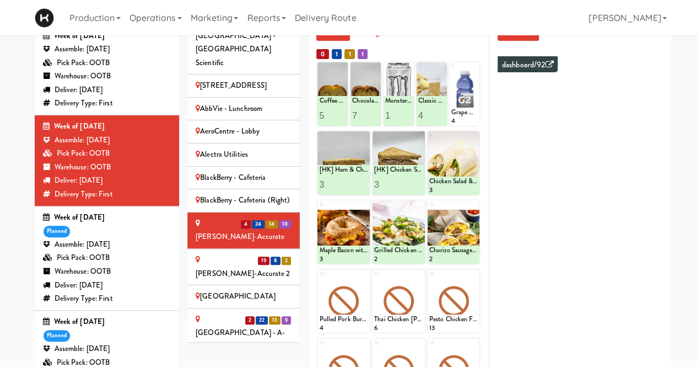
click at [225, 253] on div "[PERSON_NAME]-Accurate 2" at bounding box center [244, 266] width 96 height 27
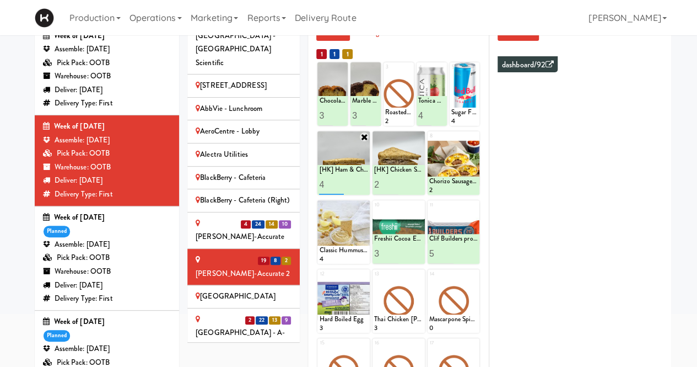
click at [330, 183] on input "4" at bounding box center [331, 184] width 24 height 20
click at [340, 187] on input "3" at bounding box center [331, 184] width 24 height 20
type input "2"
click at [340, 187] on input "2" at bounding box center [331, 184] width 24 height 20
click at [352, 182] on button at bounding box center [356, 184] width 14 height 13
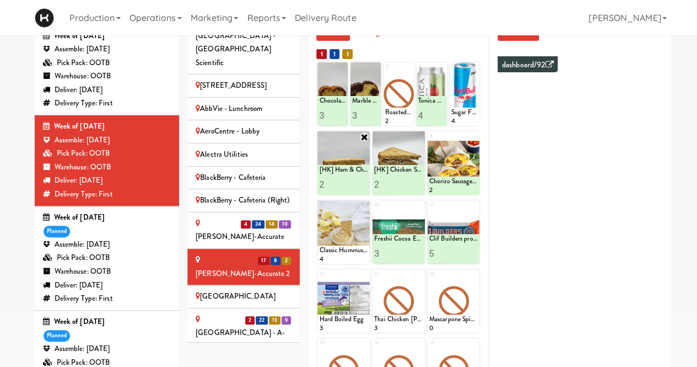
click at [214, 312] on div "[GEOGRAPHIC_DATA] - A-Wing, Level 0 Weekend Service" at bounding box center [244, 339] width 96 height 54
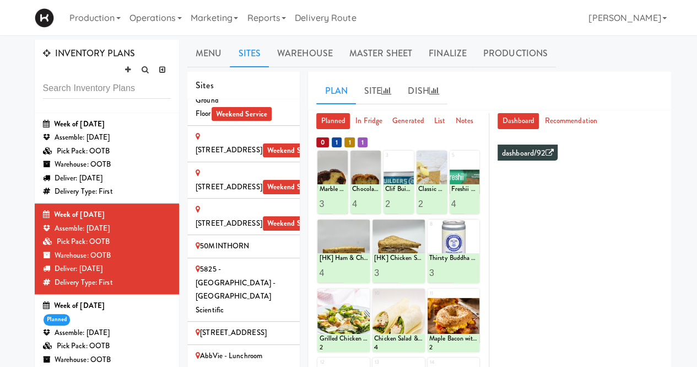
scroll to position [0, 0]
